Goal: Task Accomplishment & Management: Manage account settings

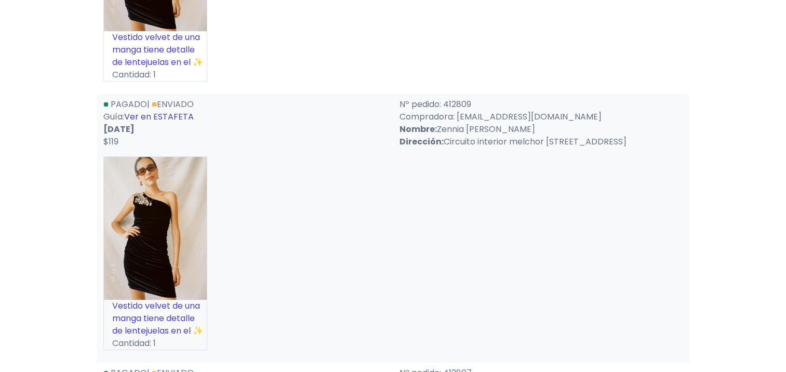
scroll to position [312, 0]
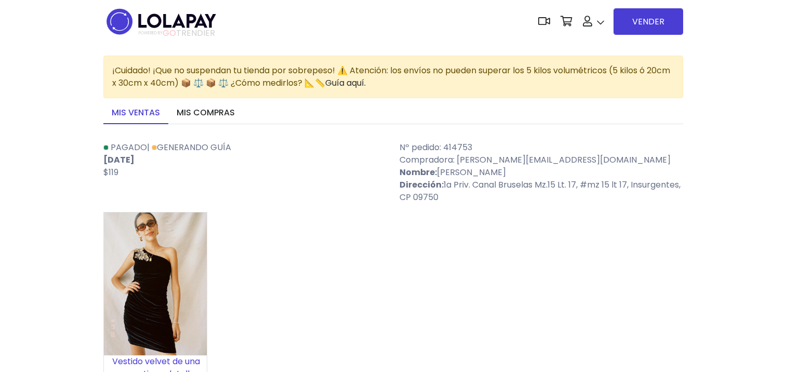
scroll to position [312, 0]
click at [135, 164] on link "Descargar" at bounding box center [146, 160] width 44 height 12
